Goal: Information Seeking & Learning: Learn about a topic

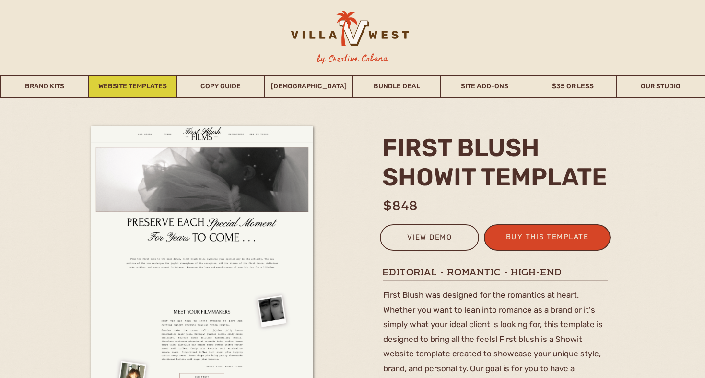
click at [156, 87] on link "Website Templates" at bounding box center [132, 86] width 87 height 22
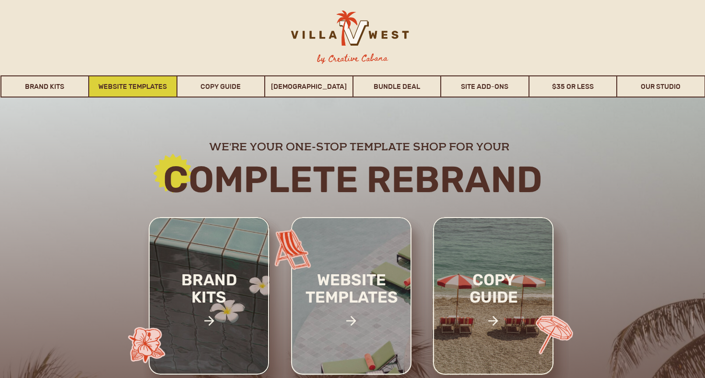
click at [162, 84] on link "Website Templates" at bounding box center [132, 86] width 87 height 22
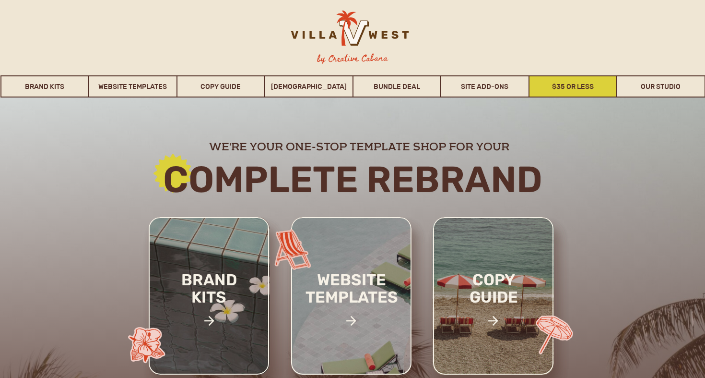
click at [573, 88] on link "$35 or Less" at bounding box center [573, 86] width 87 height 22
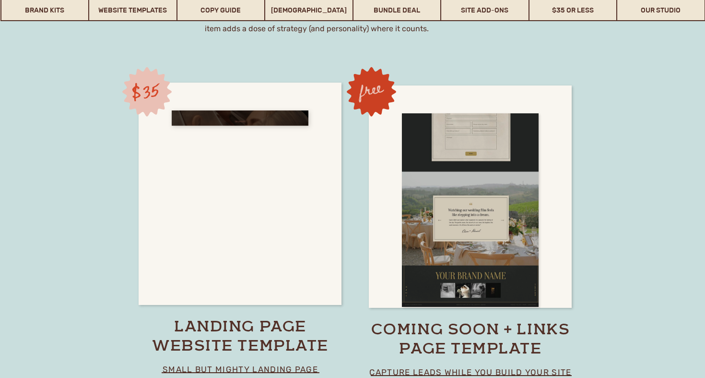
scroll to position [6641, 0]
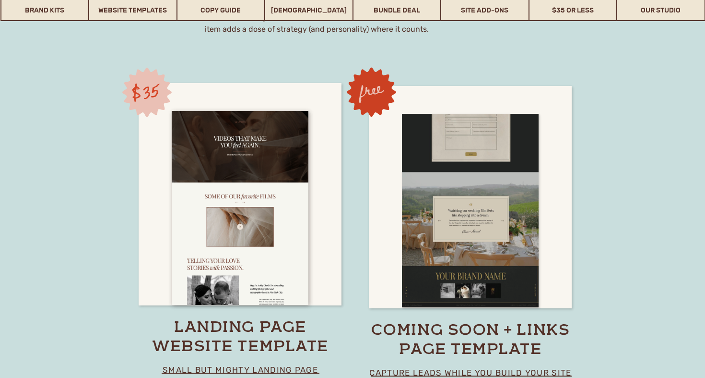
click at [477, 193] on div at bounding box center [470, 211] width 137 height 194
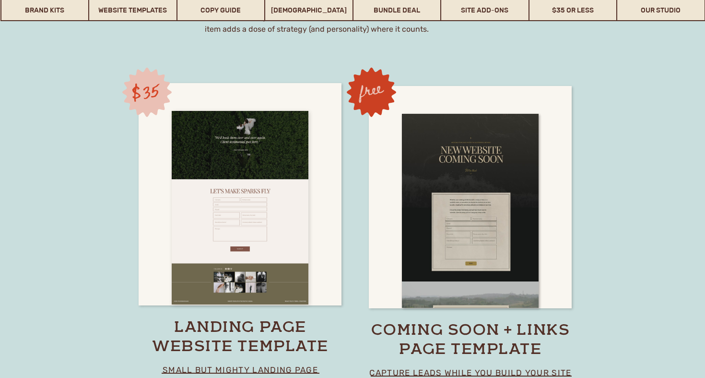
click at [262, 203] on div at bounding box center [240, 208] width 137 height 194
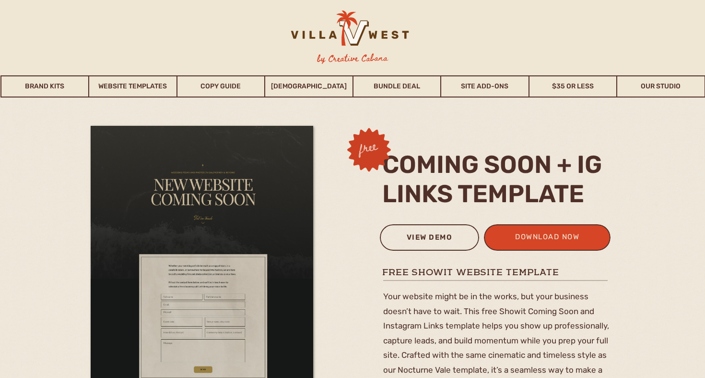
click at [418, 244] on div "view demo" at bounding box center [429, 239] width 87 height 16
